Goal: Task Accomplishment & Management: Use online tool/utility

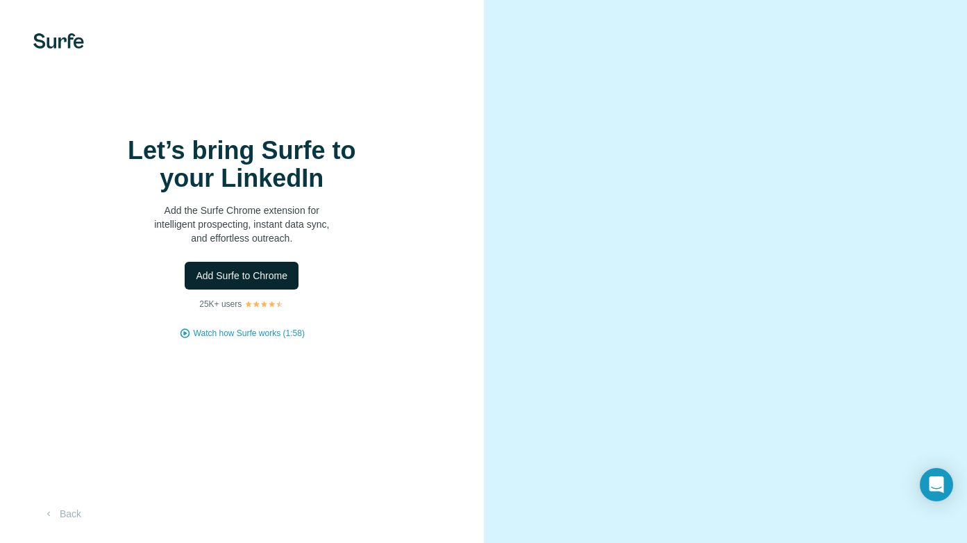
click at [247, 276] on span "Add Surfe to Chrome" at bounding box center [242, 276] width 92 height 14
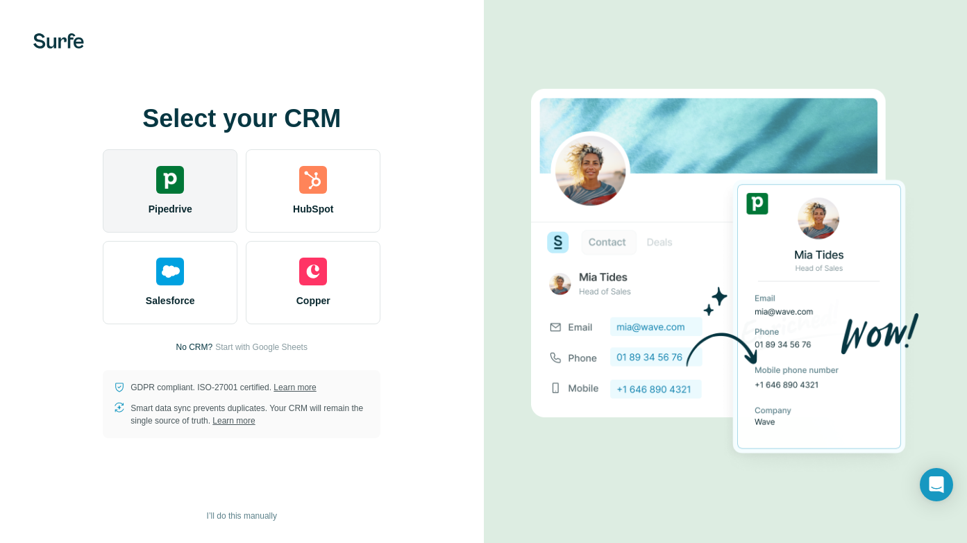
click at [165, 199] on div "Pipedrive" at bounding box center [170, 190] width 135 height 83
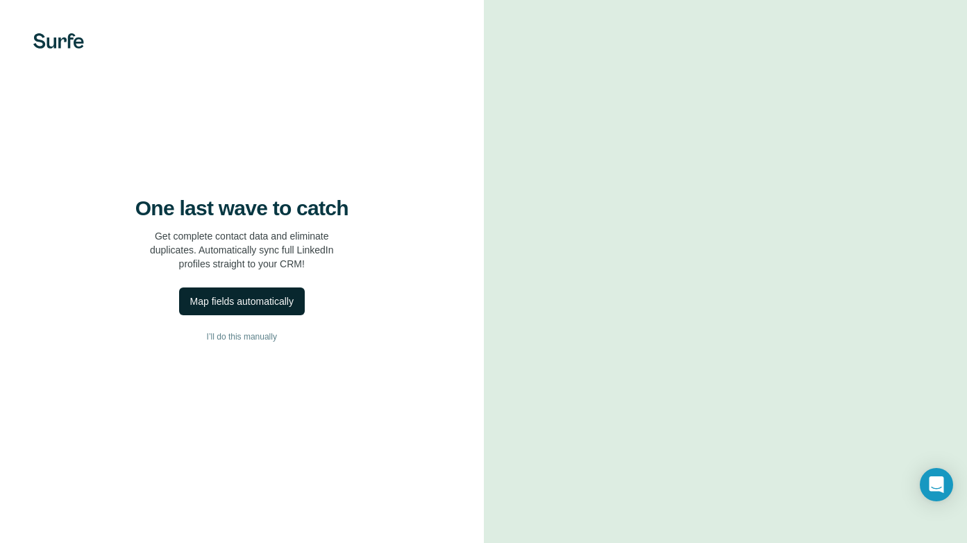
click at [257, 305] on div "Map fields automatically" at bounding box center [241, 301] width 103 height 14
